Goal: Answer question/provide support: Share knowledge or assist other users

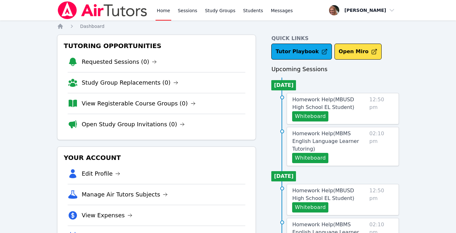
click at [164, 11] on link "Home" at bounding box center [164, 10] width 16 height 21
click at [138, 64] on link "Requested Sessions (0)" at bounding box center [119, 61] width 75 height 9
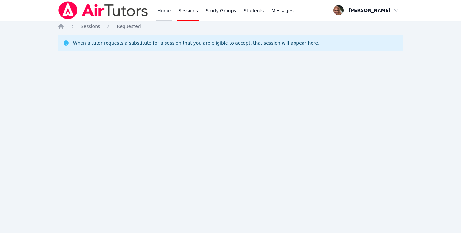
click at [163, 13] on link "Home" at bounding box center [164, 10] width 16 height 21
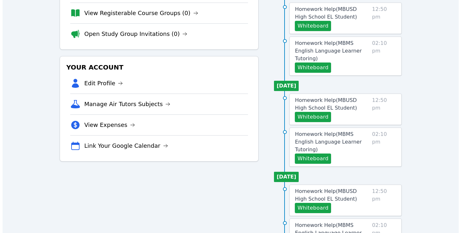
scroll to position [92, 0]
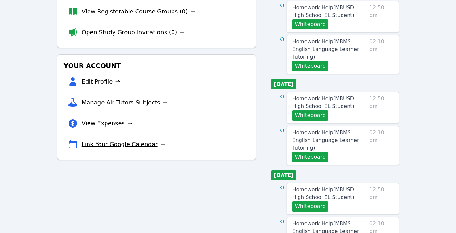
click at [129, 142] on link "Link Your Google Calendar" at bounding box center [124, 144] width 84 height 9
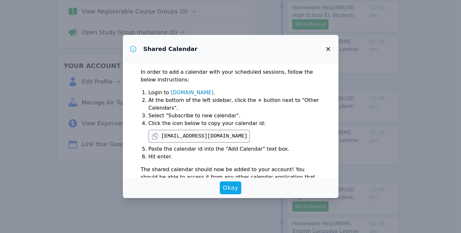
click at [203, 136] on pre "c_fmef9c3iionbmt74ct59hju690@group.calendar.google.com" at bounding box center [204, 136] width 86 height 8
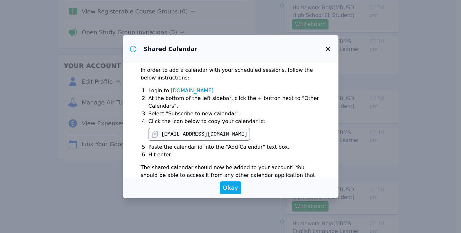
scroll to position [3, 0]
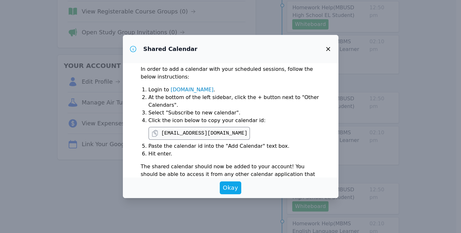
click at [155, 133] on icon at bounding box center [154, 133] width 5 height 6
click at [186, 88] on link "calendar.google.com" at bounding box center [192, 90] width 43 height 6
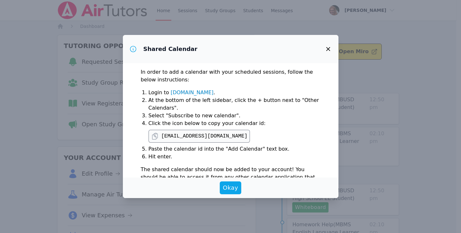
click at [157, 133] on icon at bounding box center [155, 136] width 8 height 8
click at [192, 92] on link "[DOMAIN_NAME]" at bounding box center [192, 92] width 43 height 6
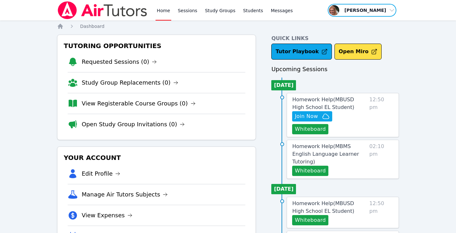
click at [389, 12] on span "button" at bounding box center [362, 10] width 70 height 14
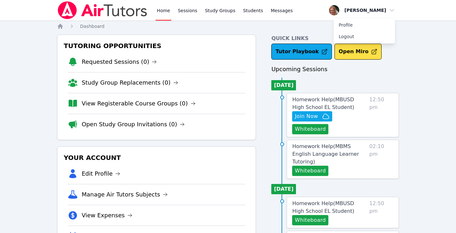
click at [429, 6] on nav "Home Sessions Study Groups Students Messages Open user menu Rachel Harmon Profi…" at bounding box center [228, 10] width 456 height 21
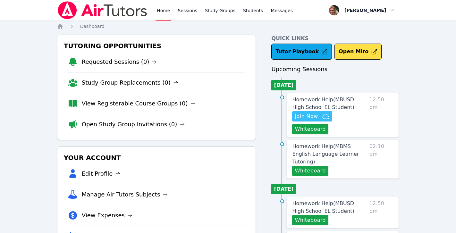
click at [315, 120] on span "Join Now" at bounding box center [306, 117] width 23 height 8
click at [342, 101] on span "Homework Help ( MBUSD High School EL Student )" at bounding box center [323, 104] width 62 height 14
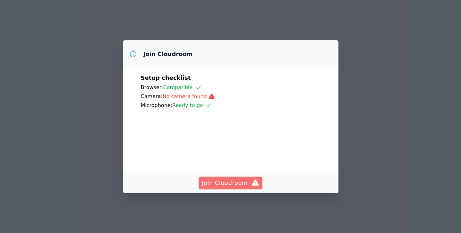
click at [233, 184] on span "Join Cloudroom" at bounding box center [230, 183] width 57 height 9
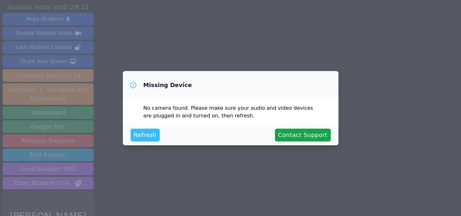
click at [147, 135] on span "Refresh" at bounding box center [145, 135] width 23 height 9
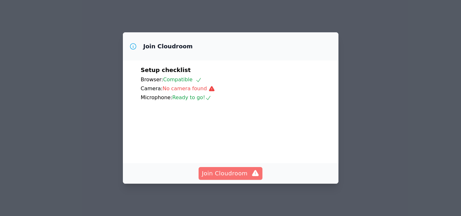
click at [210, 172] on span "Join Cloudroom" at bounding box center [230, 173] width 57 height 9
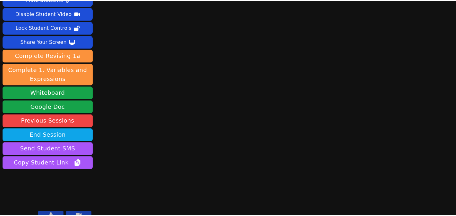
scroll to position [29, 0]
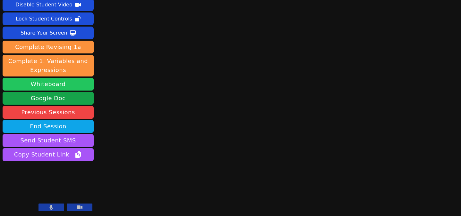
click at [67, 84] on button "Whiteboard" at bounding box center [48, 84] width 91 height 13
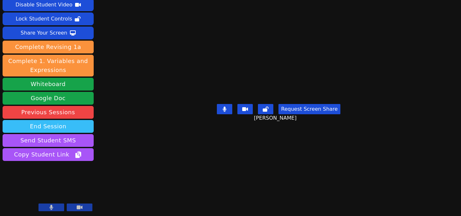
click at [64, 127] on button "End Session" at bounding box center [48, 126] width 91 height 13
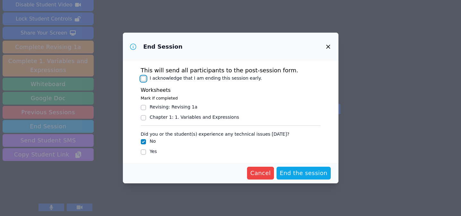
click at [144, 80] on input "I acknowledge that I am ending this session early." at bounding box center [143, 78] width 5 height 5
checkbox input "true"
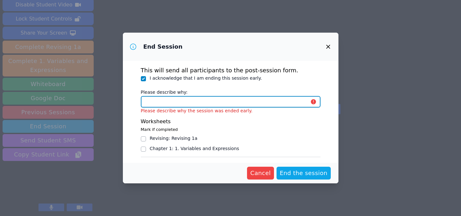
click at [188, 100] on input "Please describe why:" at bounding box center [231, 102] width 180 height 12
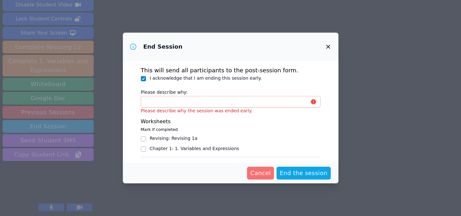
click at [269, 173] on span "Cancel" at bounding box center [260, 173] width 21 height 9
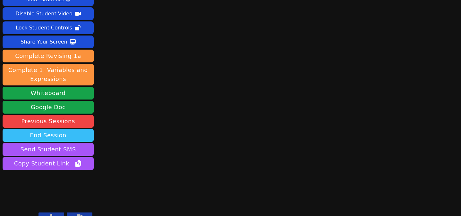
click at [72, 129] on button "End Session" at bounding box center [48, 135] width 91 height 13
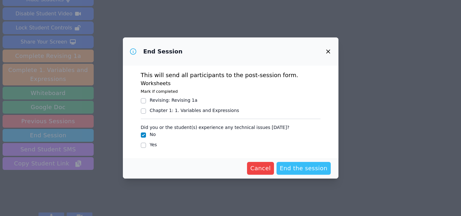
click at [296, 164] on span "End the session" at bounding box center [304, 168] width 48 height 9
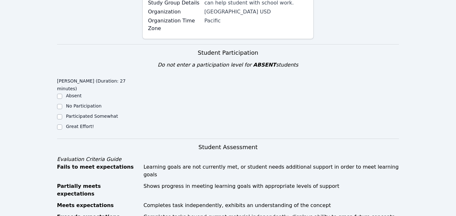
scroll to position [117, 0]
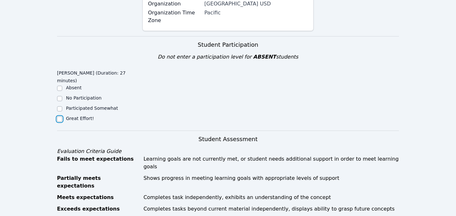
click at [60, 117] on input "Great Effort!" at bounding box center [59, 119] width 5 height 5
checkbox input "true"
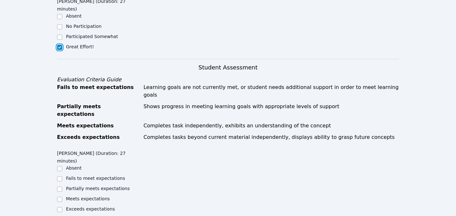
scroll to position [248, 0]
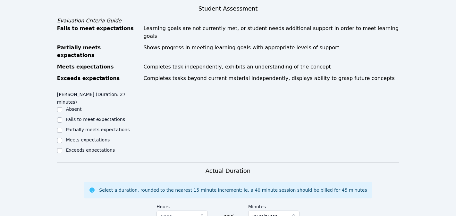
click at [60, 127] on div at bounding box center [59, 131] width 5 height 8
click at [60, 128] on input "Partially meets expectations" at bounding box center [59, 130] width 5 height 5
checkbox input "true"
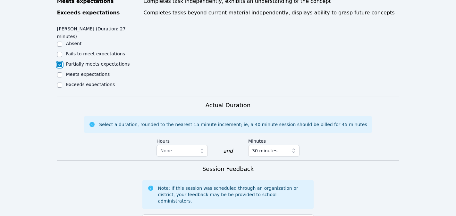
scroll to position [375, 0]
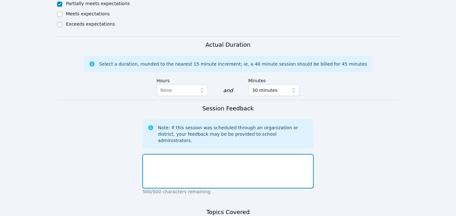
click at [168, 154] on textarea at bounding box center [227, 171] width 171 height 35
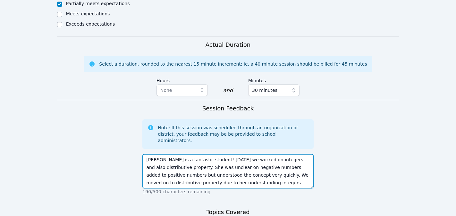
type textarea "[PERSON_NAME] is a fantastic student! [DATE] we worked on integers and also dis…"
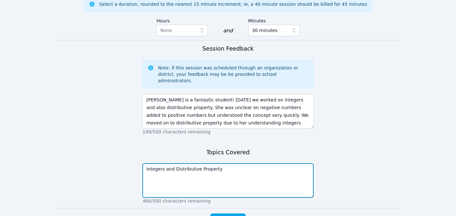
scroll to position [435, 0]
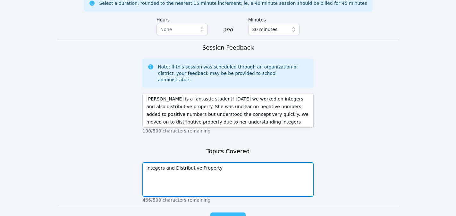
type textarea "Integers and Distributive Property"
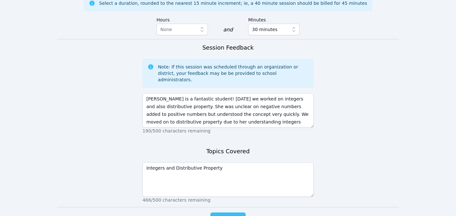
click at [235, 215] on span "Complete" at bounding box center [228, 219] width 29 height 9
